Goal: Go to known website: Access a specific website the user already knows

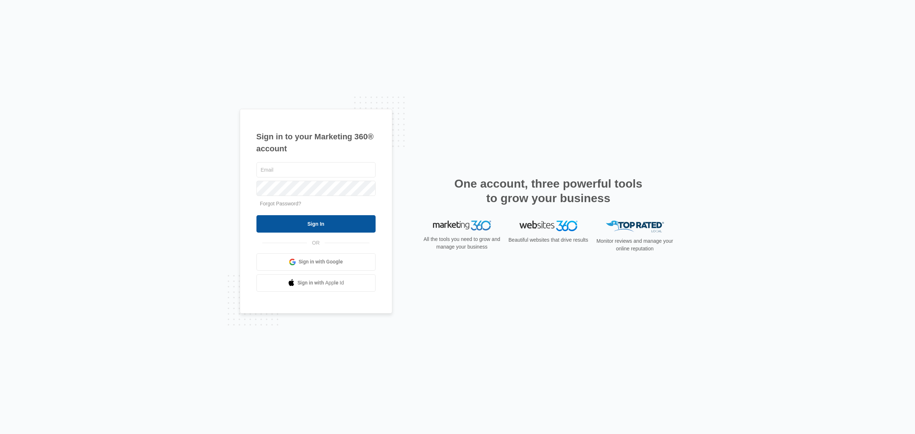
type input "[EMAIL_ADDRESS][DOMAIN_NAME]"
click at [324, 232] on input "Sign In" at bounding box center [315, 223] width 119 height 17
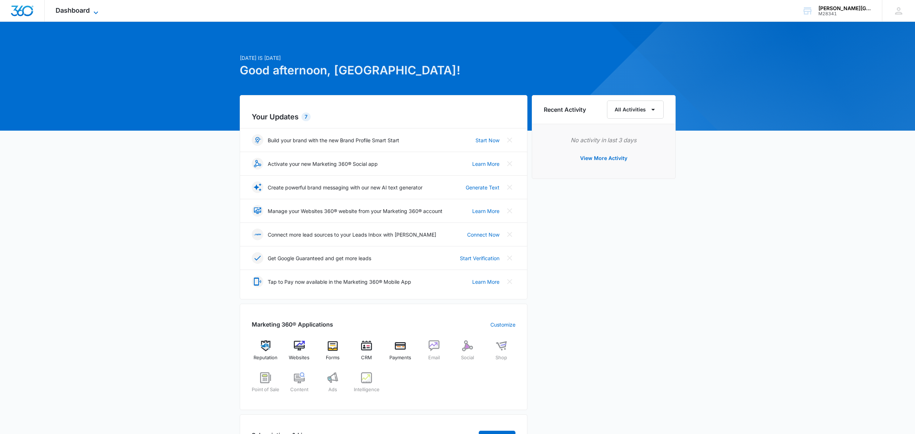
click at [65, 10] on span "Dashboard" at bounding box center [73, 11] width 34 height 8
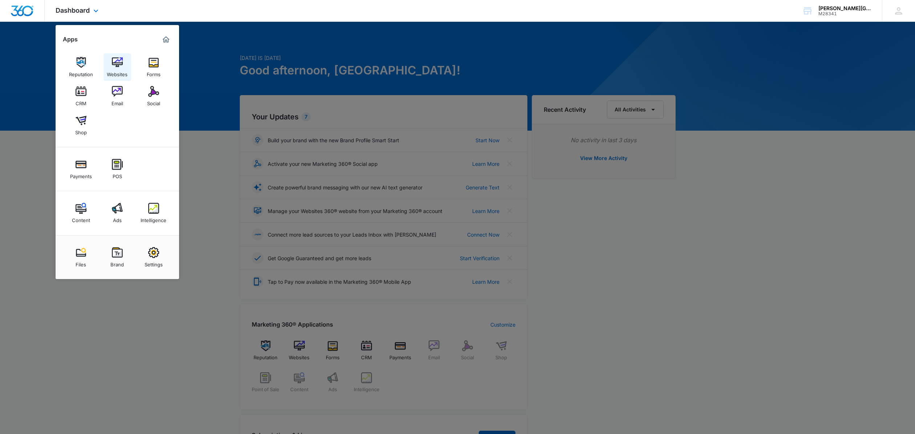
click at [124, 71] on div "Websites" at bounding box center [117, 72] width 21 height 9
